Goal: Transaction & Acquisition: Purchase product/service

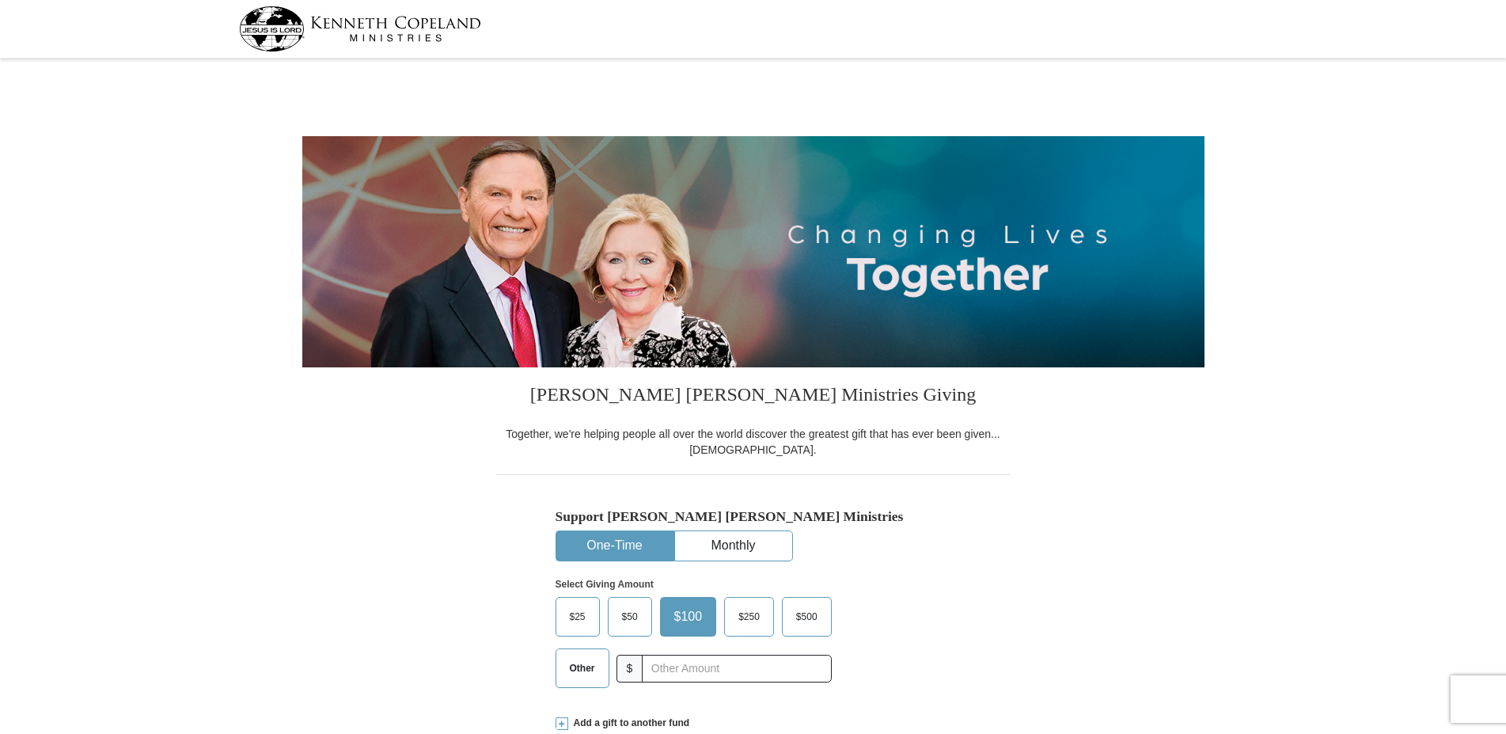
select select "NC"
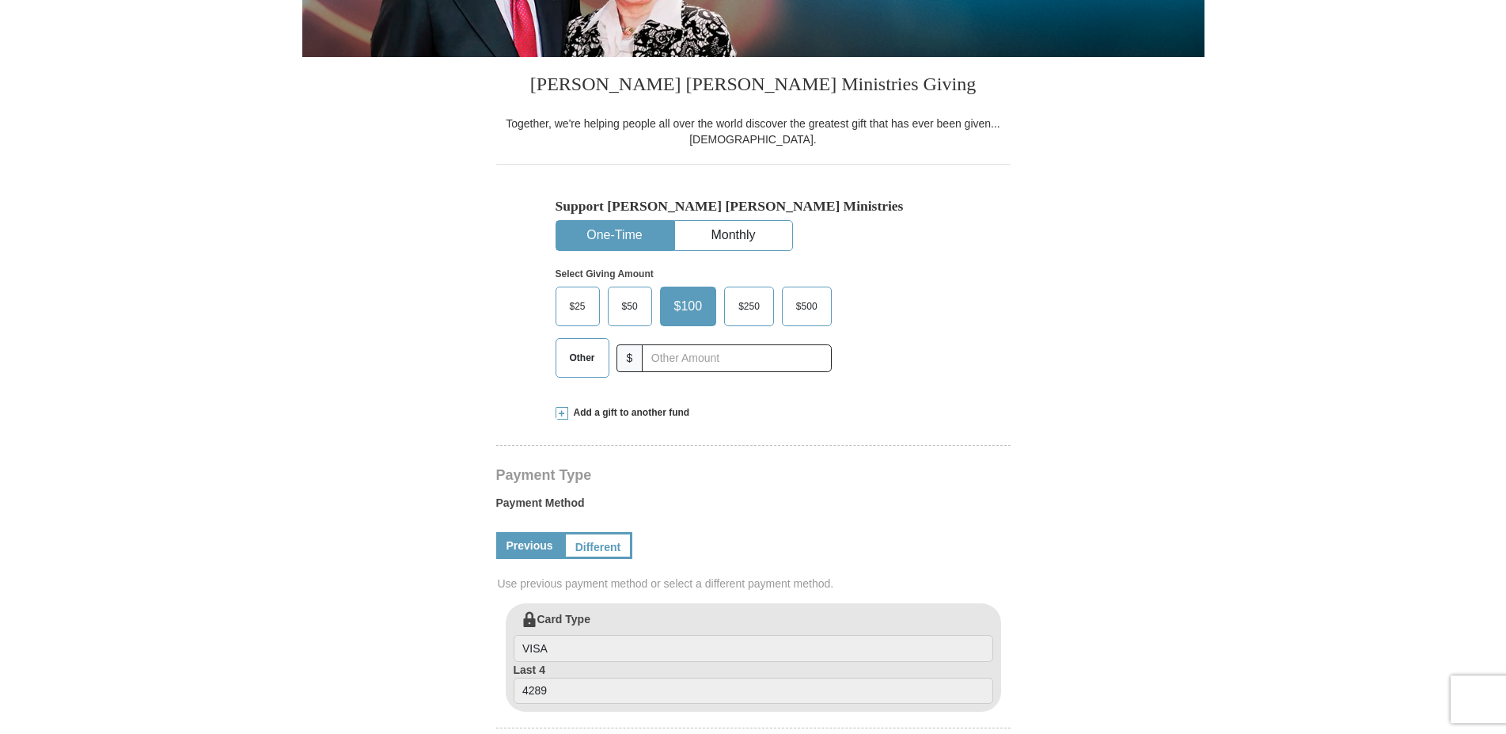
scroll to position [323, 0]
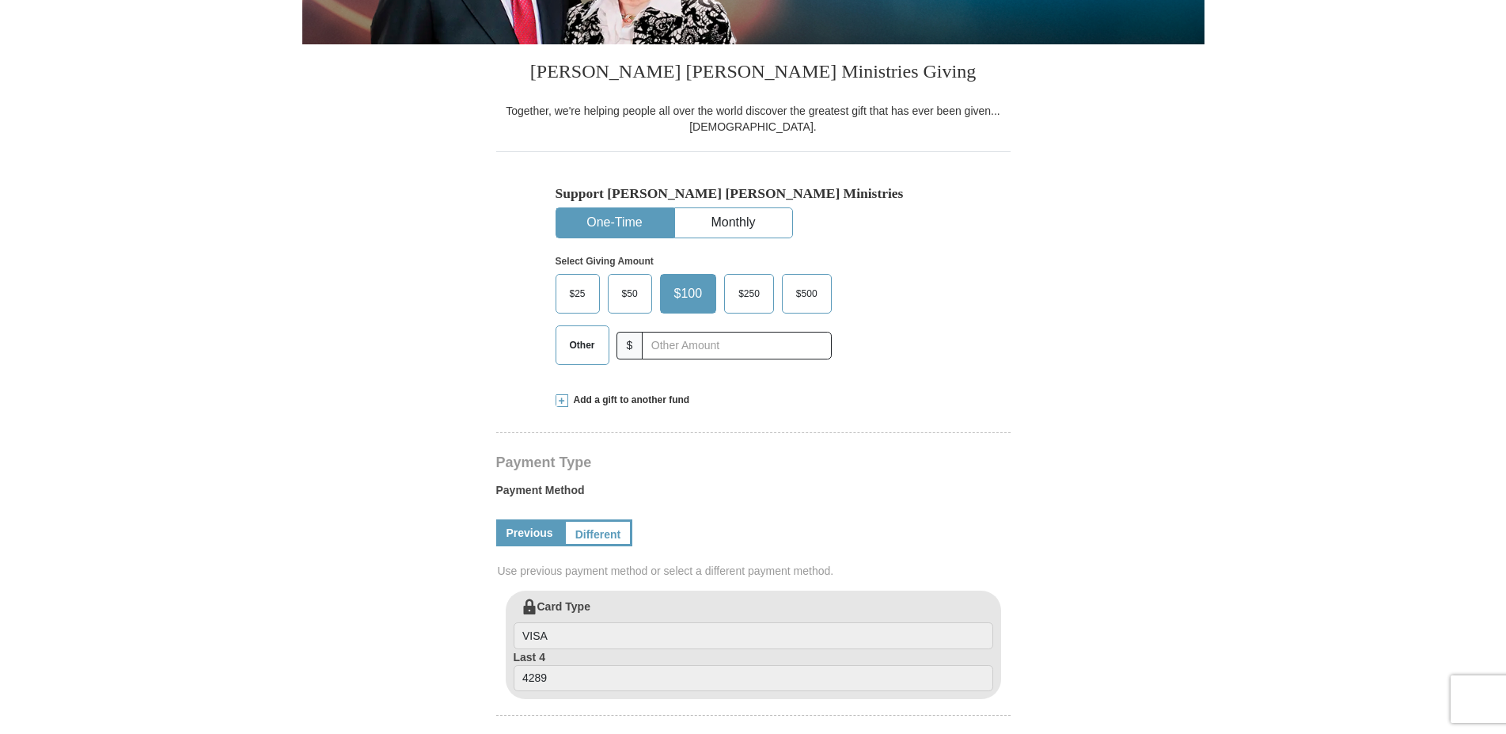
click at [803, 294] on span "$500" at bounding box center [806, 294] width 37 height 24
click at [0, 0] on input "$500" at bounding box center [0, 0] width 0 height 0
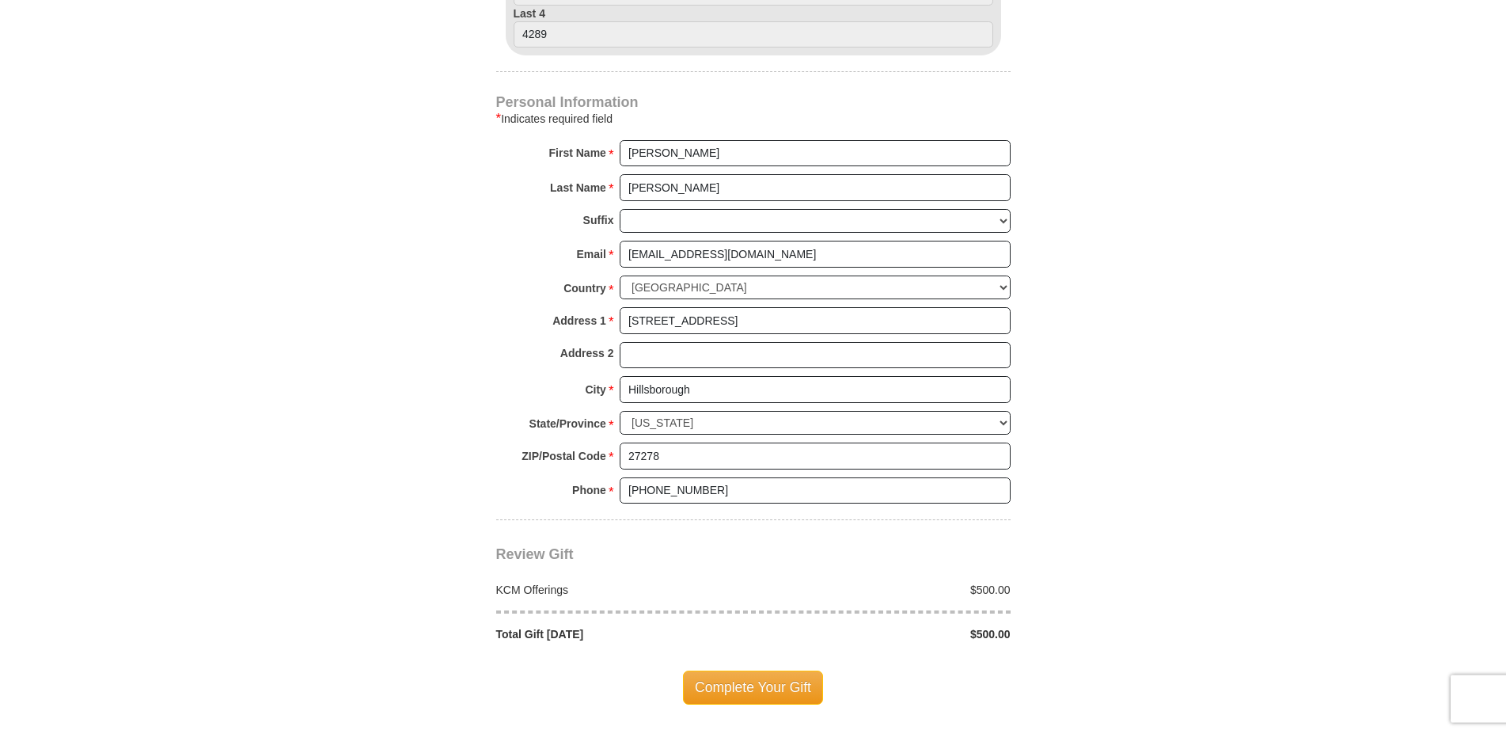
scroll to position [969, 0]
click at [735, 682] on span "Complete Your Gift" at bounding box center [753, 684] width 140 height 33
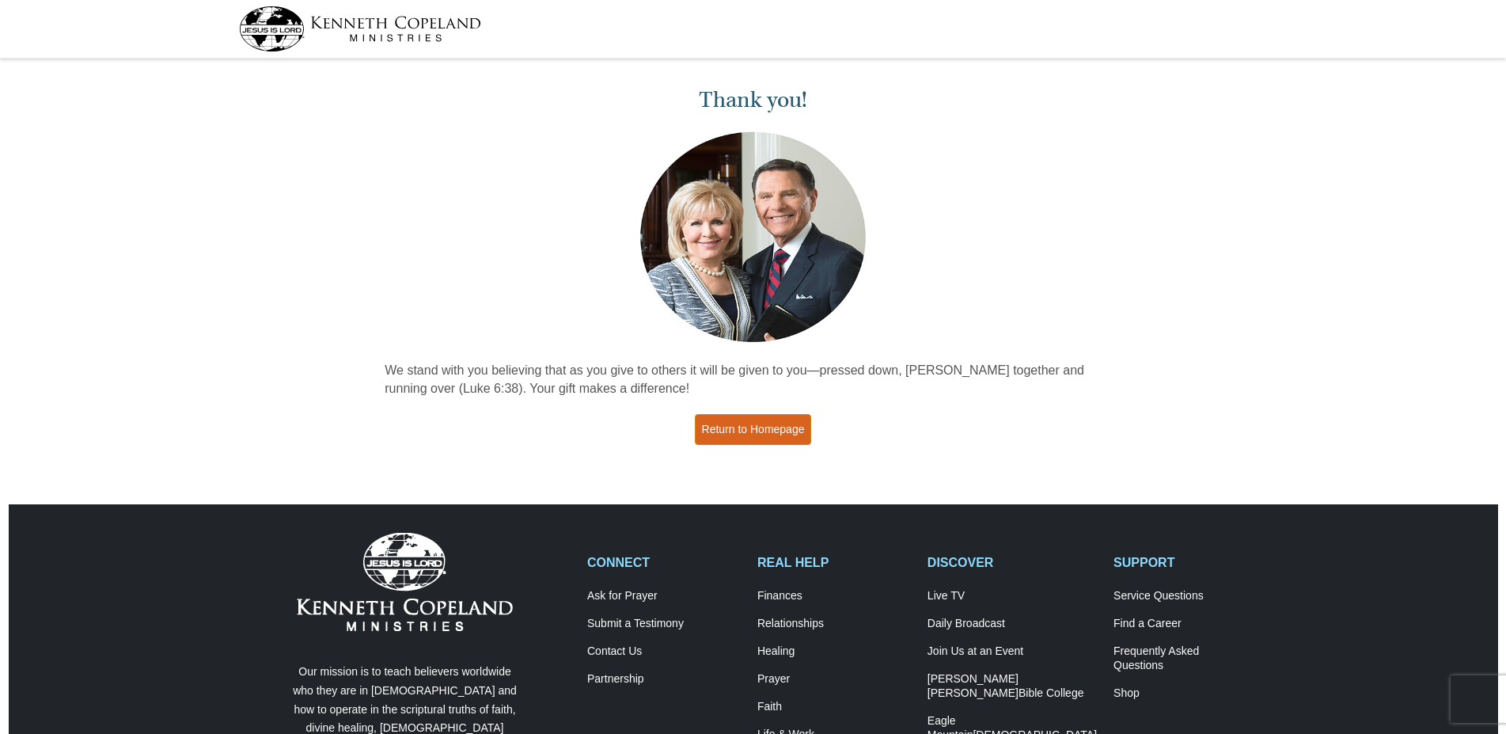
click at [746, 429] on link "Return to Homepage" at bounding box center [753, 429] width 117 height 31
